Goal: Find specific page/section: Find specific page/section

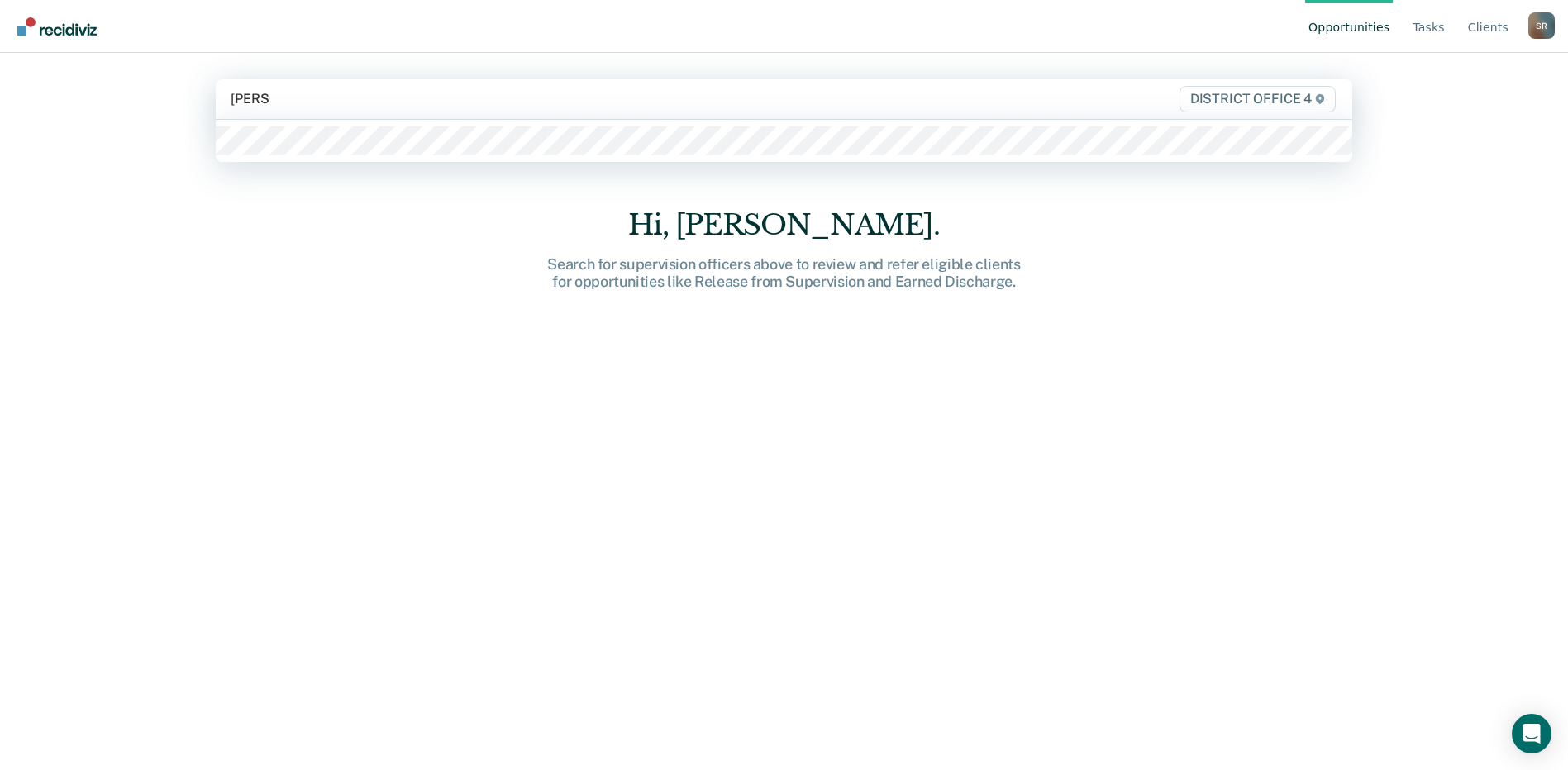
type input "[PERSON_NAME]"
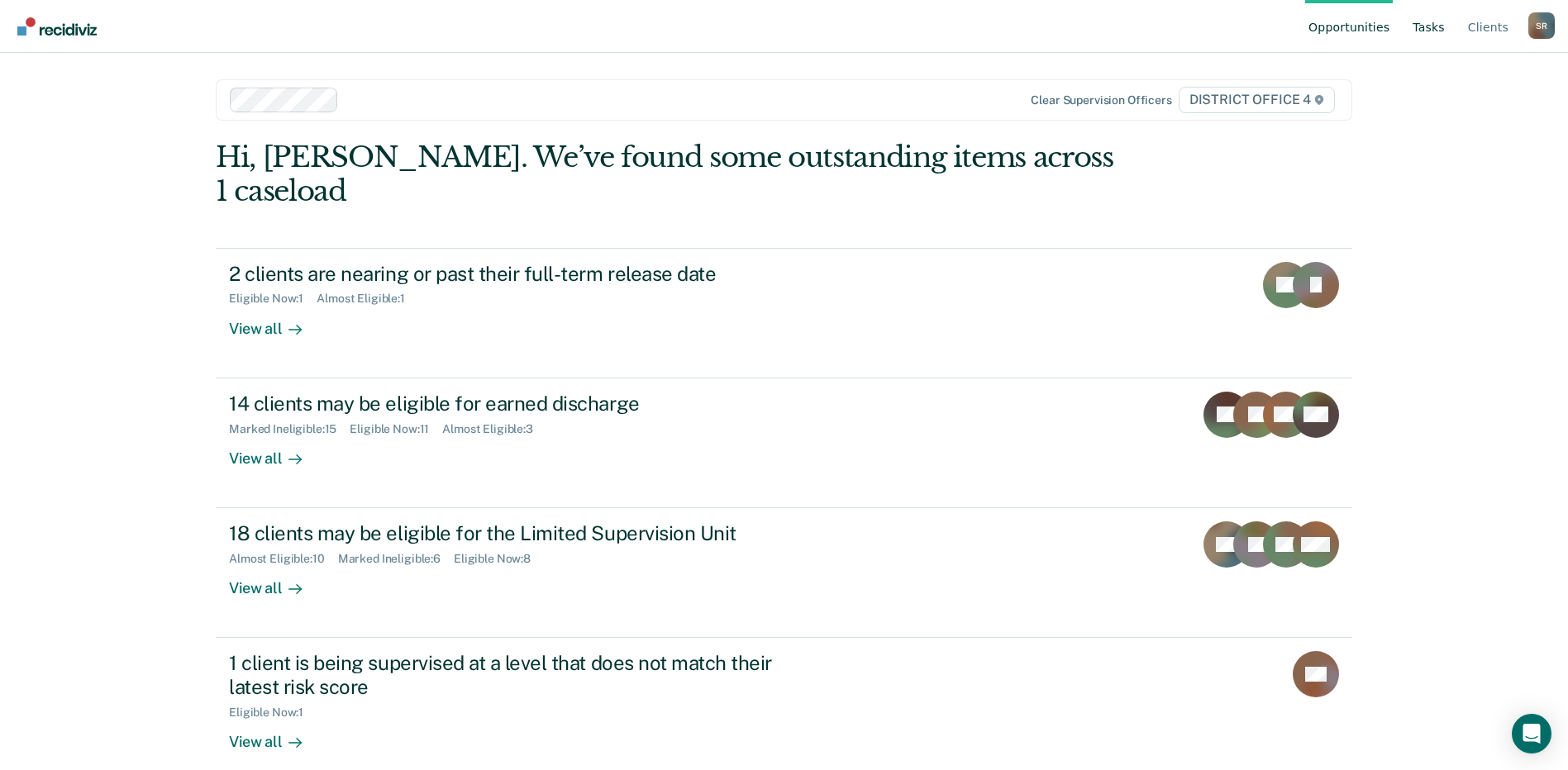
click at [1441, 29] on link "Tasks" at bounding box center [1429, 26] width 39 height 53
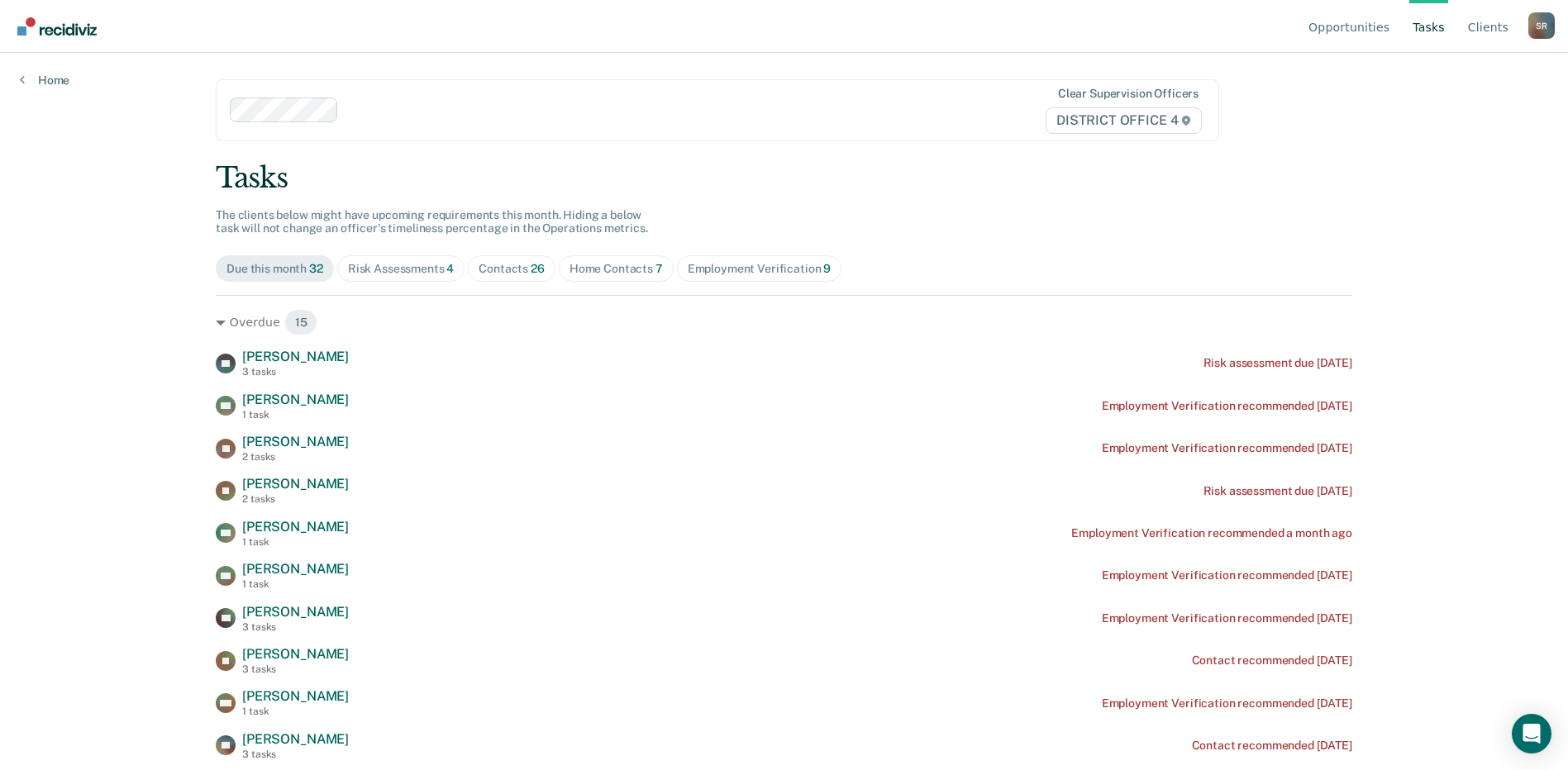
click at [405, 111] on div at bounding box center [627, 110] width 565 height 19
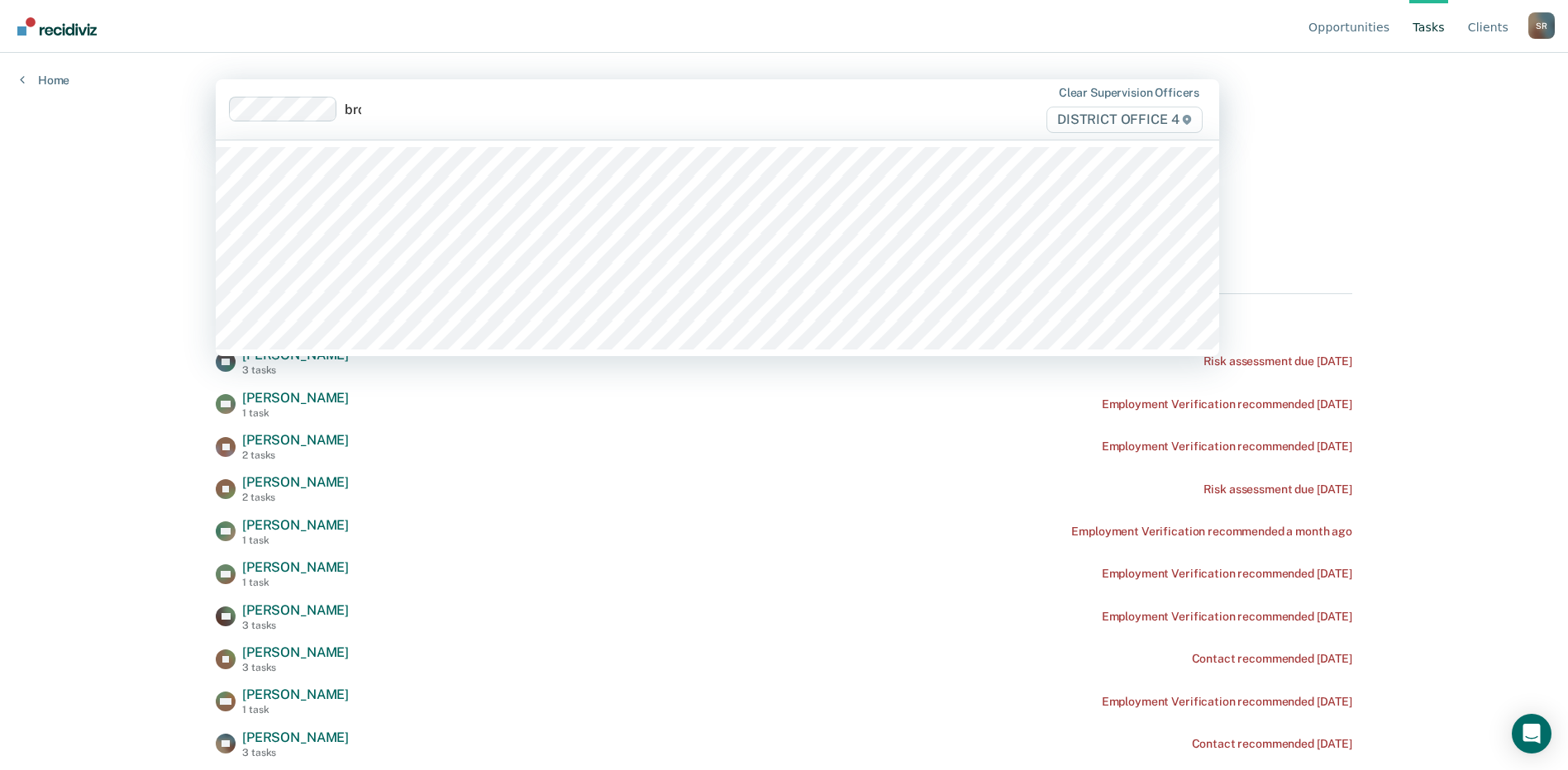
type input "brown"
